Goal: Task Accomplishment & Management: Use online tool/utility

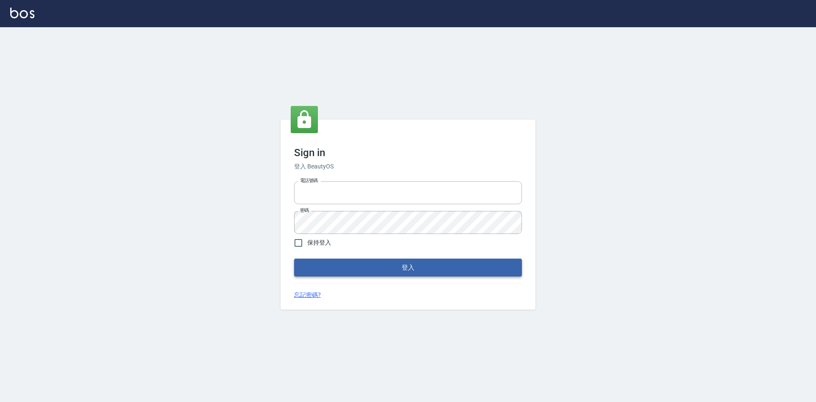
type input "0963852741"
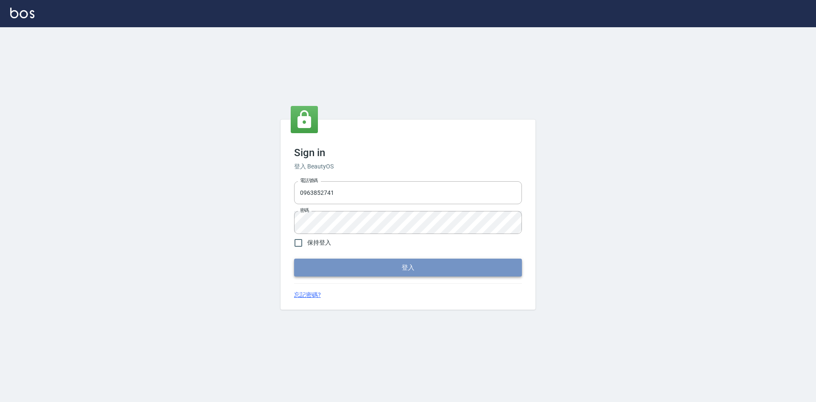
click at [444, 267] on button "登入" at bounding box center [408, 268] width 228 height 18
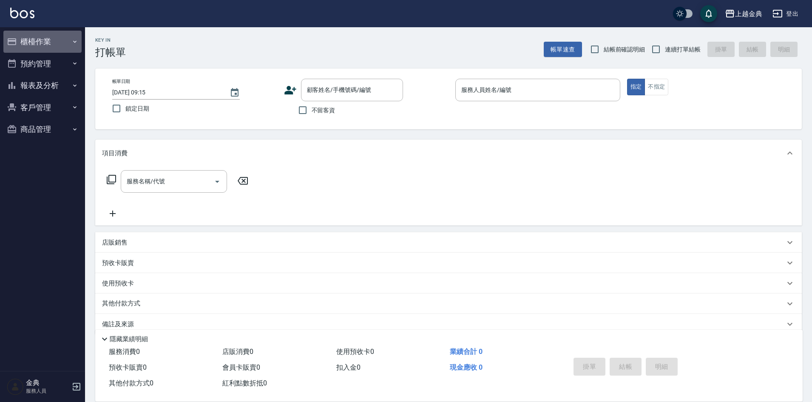
click at [44, 39] on button "櫃檯作業" at bounding box center [42, 42] width 78 height 22
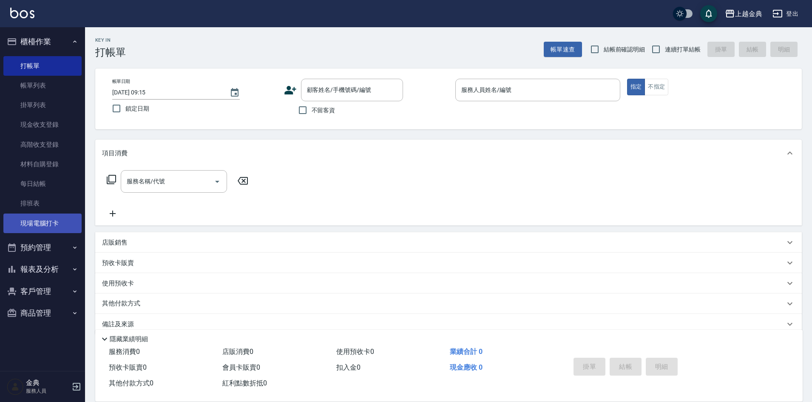
drag, startPoint x: 52, startPoint y: 220, endPoint x: 52, endPoint y: 214, distance: 5.5
click at [52, 220] on link "現場電腦打卡" at bounding box center [42, 223] width 78 height 20
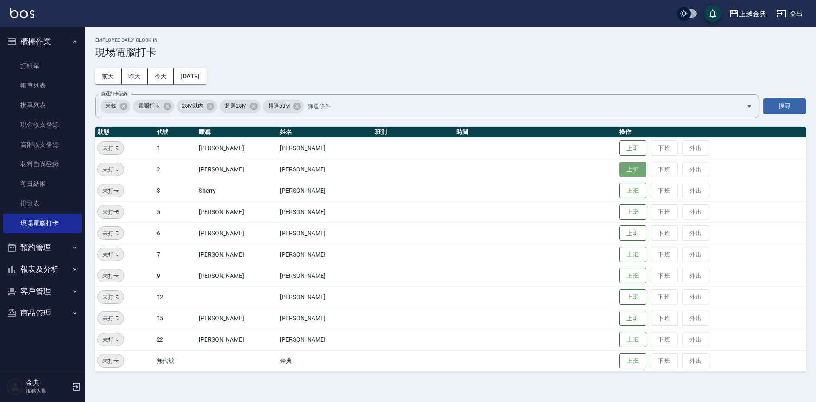
click at [622, 169] on button "上班" at bounding box center [632, 169] width 27 height 15
click at [619, 337] on button "上班" at bounding box center [632, 339] width 27 height 15
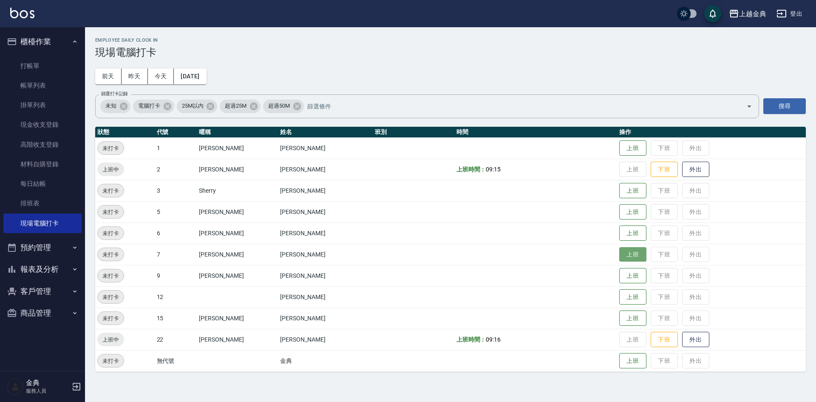
click at [629, 256] on button "上班" at bounding box center [632, 254] width 27 height 15
click at [619, 209] on button "上班" at bounding box center [632, 212] width 27 height 15
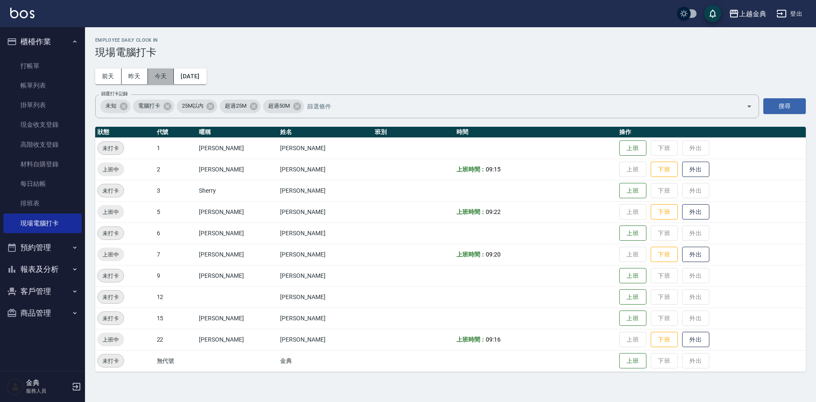
click at [169, 81] on button "今天" at bounding box center [161, 76] width 26 height 16
click at [619, 276] on button "上班" at bounding box center [632, 275] width 27 height 15
